Goal: Task Accomplishment & Management: Use online tool/utility

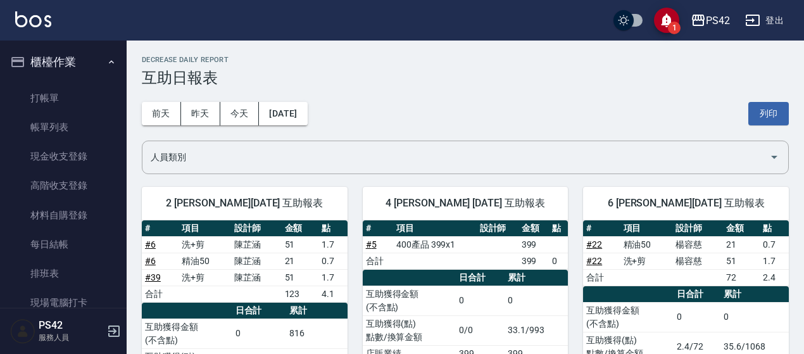
scroll to position [1370, 0]
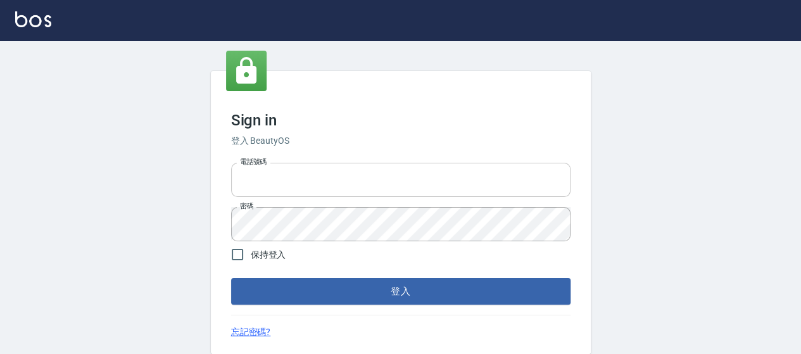
type input "0426657169"
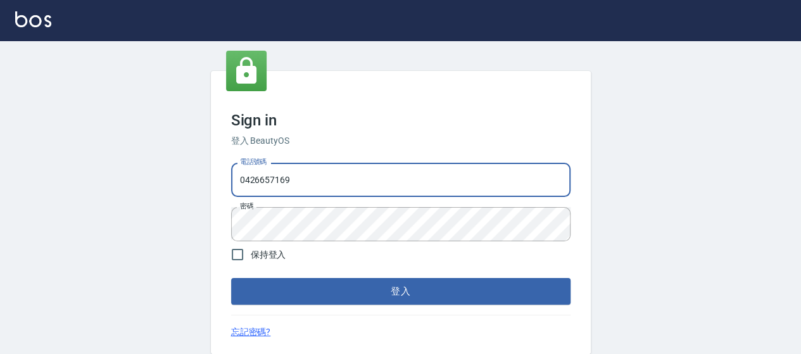
click at [423, 179] on input "0426657169" at bounding box center [400, 180] width 339 height 34
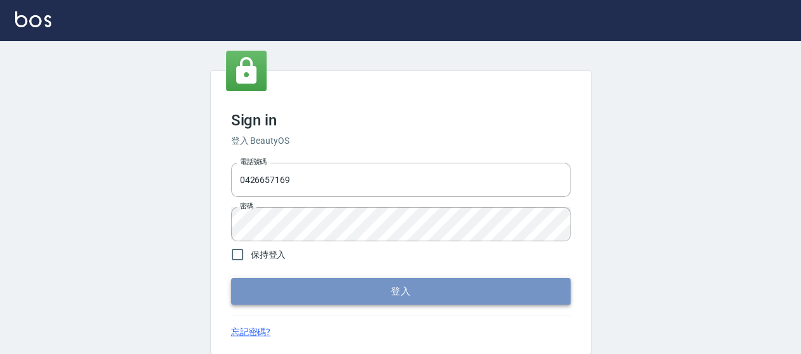
click at [461, 283] on button "登入" at bounding box center [400, 291] width 339 height 27
